Goal: Information Seeking & Learning: Learn about a topic

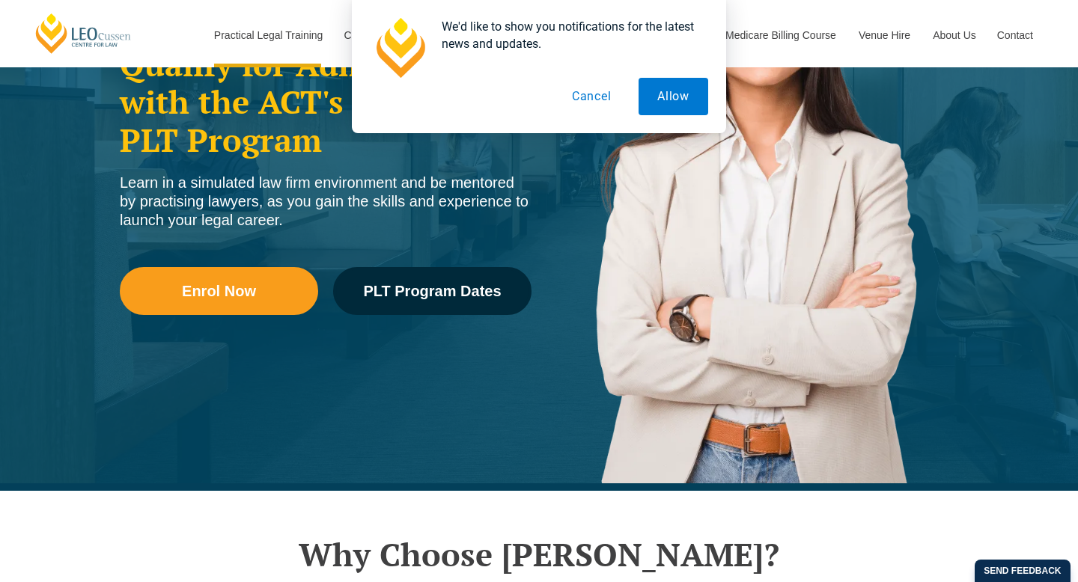
click at [600, 101] on button "Cancel" at bounding box center [591, 96] width 77 height 37
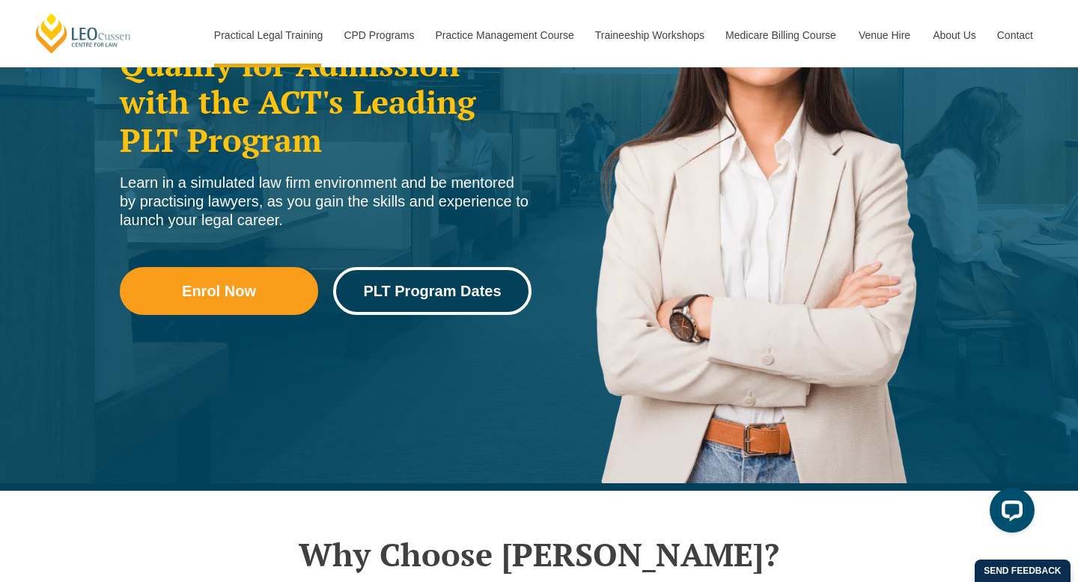
click at [442, 298] on span "PLT Program Dates" at bounding box center [432, 291] width 138 height 15
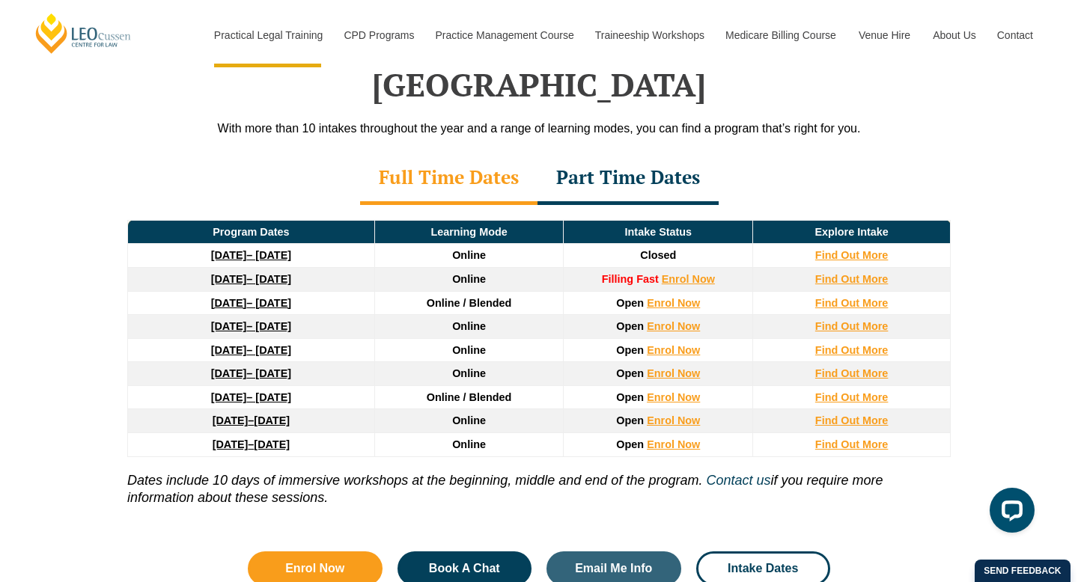
scroll to position [1988, 0]
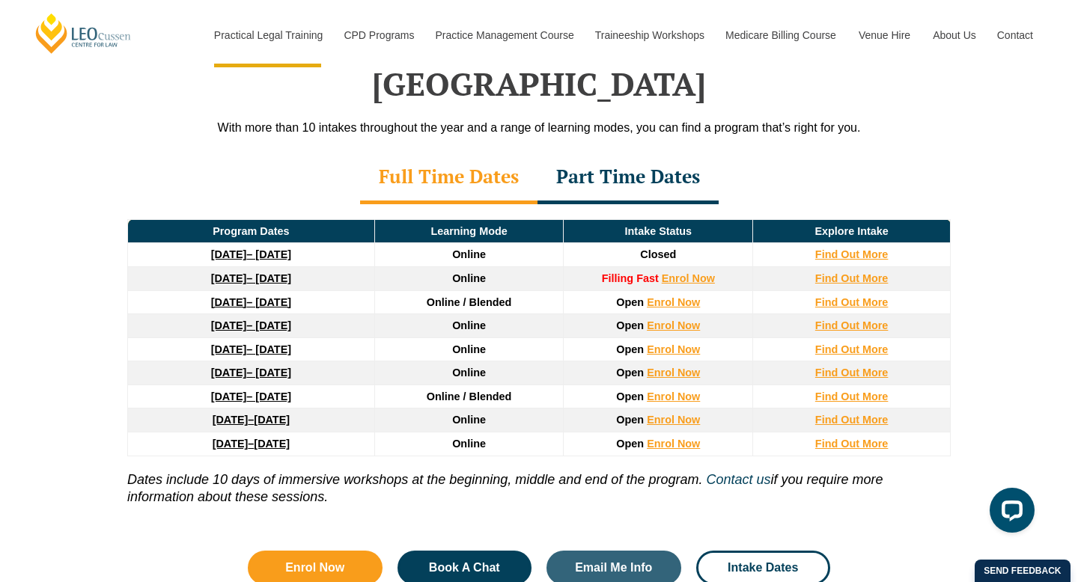
click at [660, 153] on div "Part Time Dates" at bounding box center [627, 178] width 181 height 52
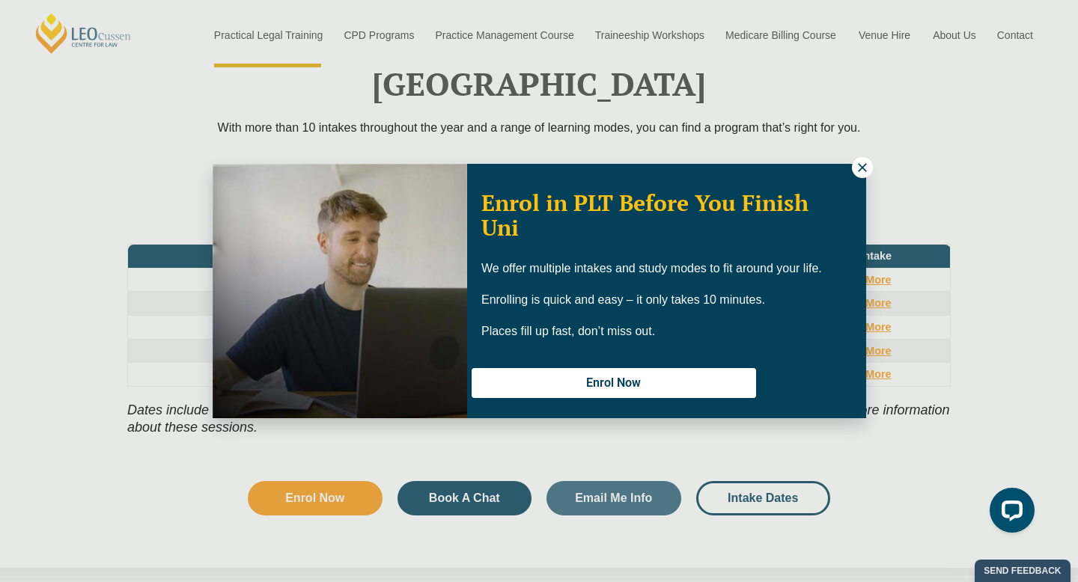
click at [858, 170] on icon at bounding box center [862, 167] width 8 height 8
